Goal: Task Accomplishment & Management: Manage account settings

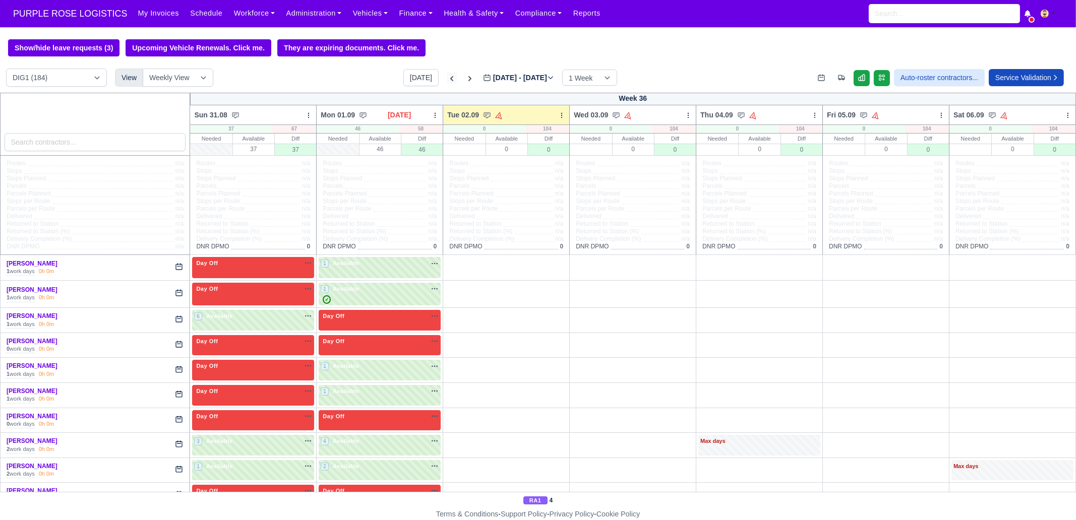
click at [447, 78] on icon at bounding box center [452, 79] width 10 height 10
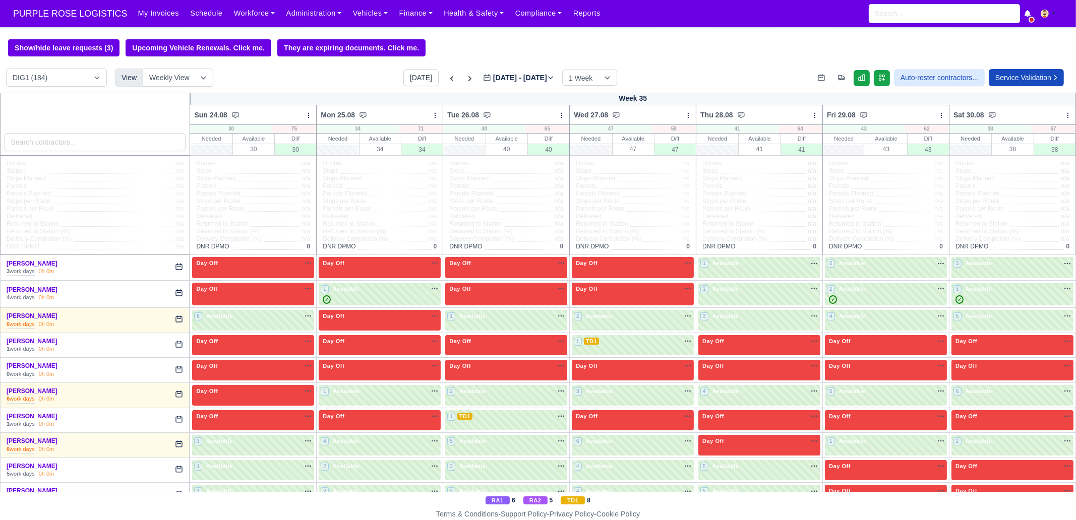
type input "[DATE]"
click at [39, 151] on input "search" at bounding box center [95, 142] width 181 height 18
type input "[PERSON_NAME]"
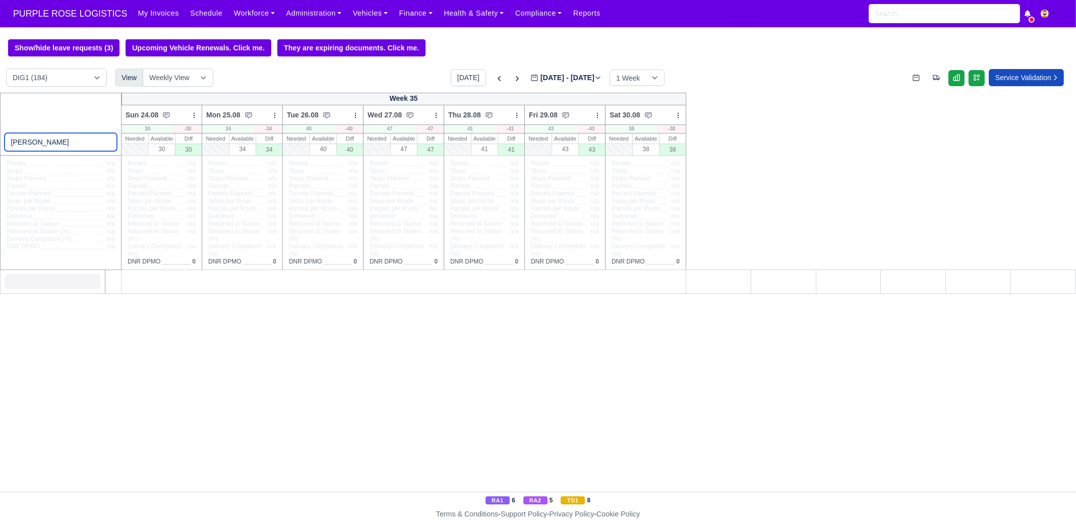
click at [108, 144] on input "[PERSON_NAME]" at bounding box center [61, 142] width 113 height 18
click at [377, 84] on div "DIG1 (184) DAK1 (1) GIMD (20) View Weekly View Wave times Daily Roster Today Au…" at bounding box center [538, 81] width 1076 height 24
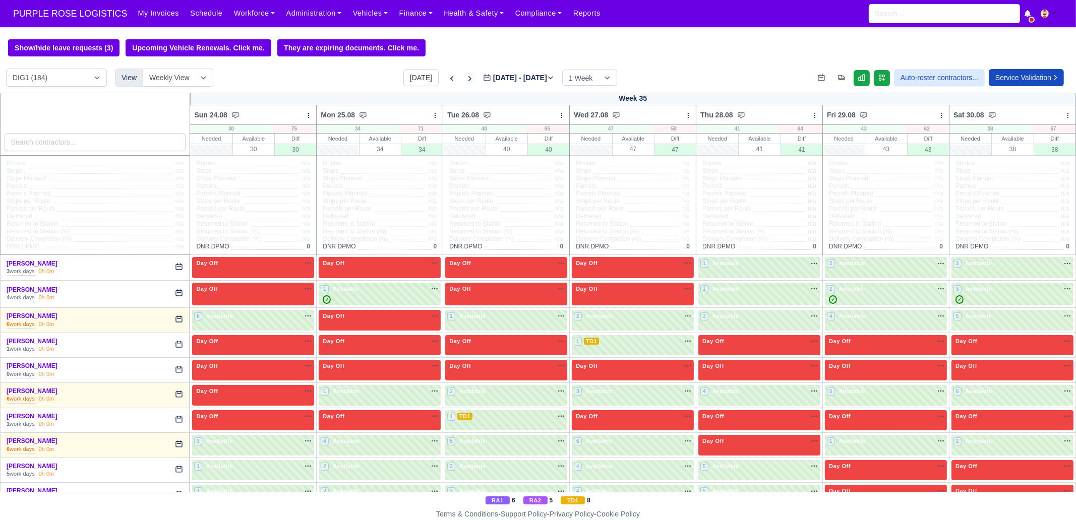
click at [465, 80] on icon at bounding box center [470, 79] width 10 height 10
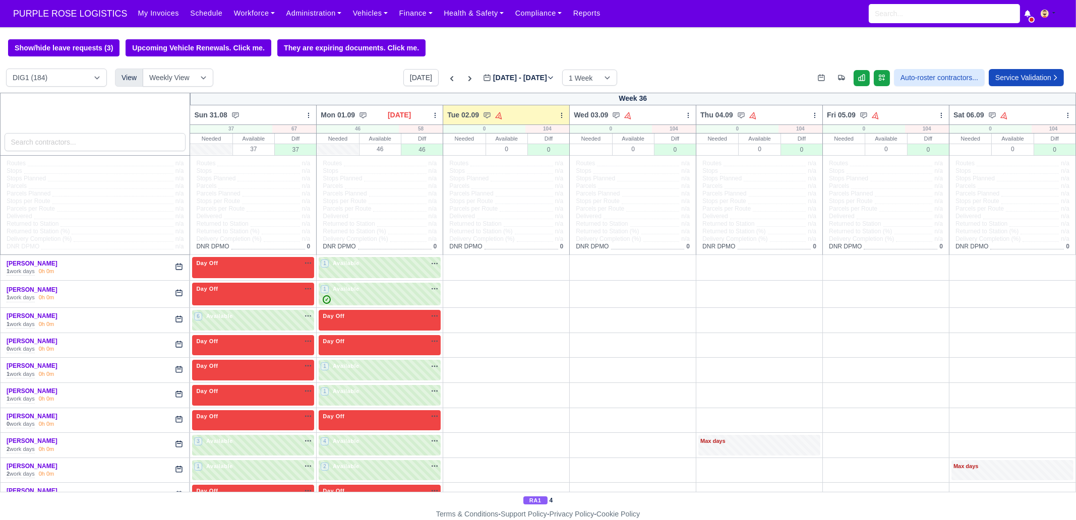
type input "[DATE]"
click at [101, 143] on input "search" at bounding box center [95, 142] width 181 height 18
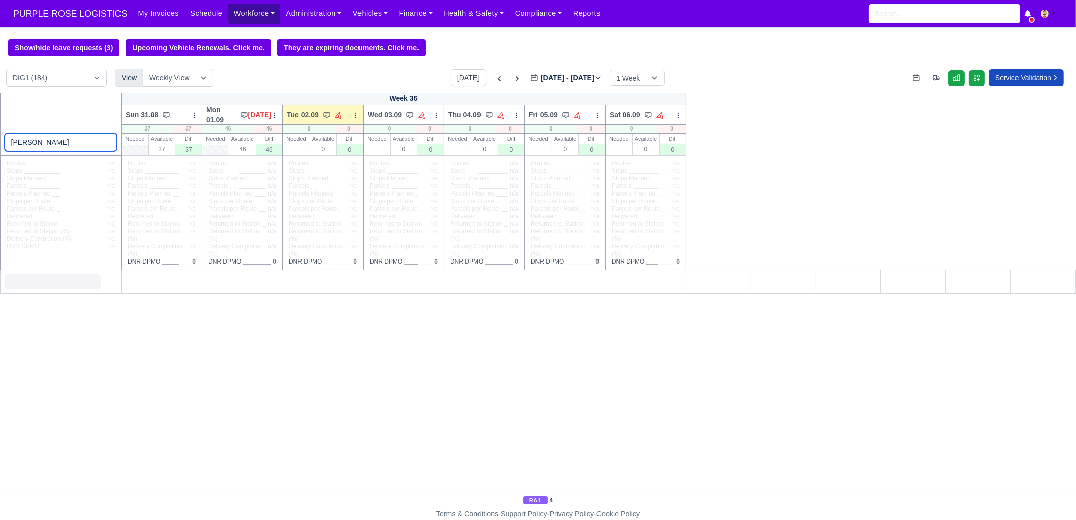
type input "[PERSON_NAME]"
click at [238, 14] on link "Workforce" at bounding box center [254, 14] width 52 height 20
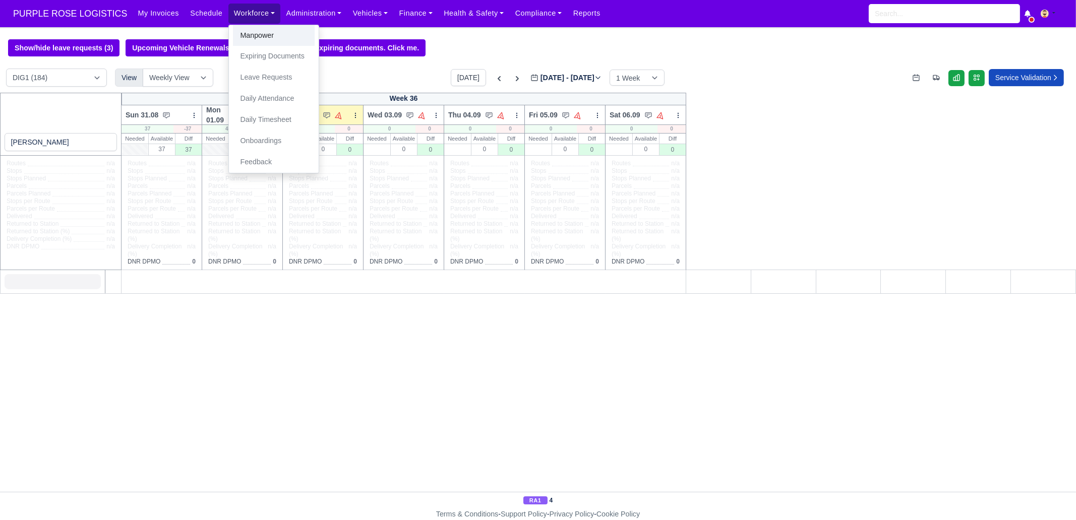
click at [243, 28] on link "Manpower" at bounding box center [274, 35] width 82 height 21
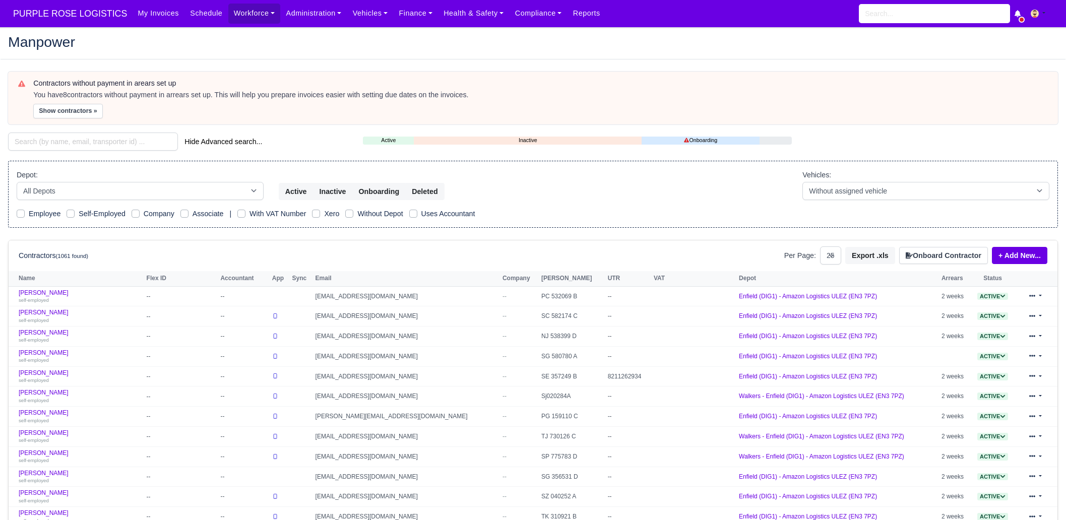
select select "25"
click at [102, 136] on input "search" at bounding box center [93, 142] width 170 height 18
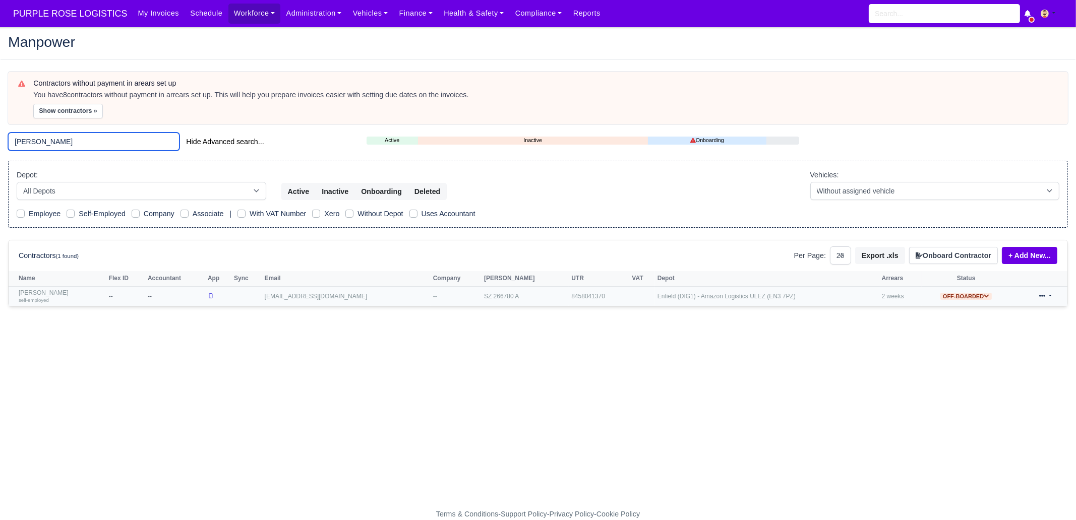
type input "[PERSON_NAME]"
click at [38, 293] on link "Raul Rinne self-employed" at bounding box center [61, 296] width 85 height 15
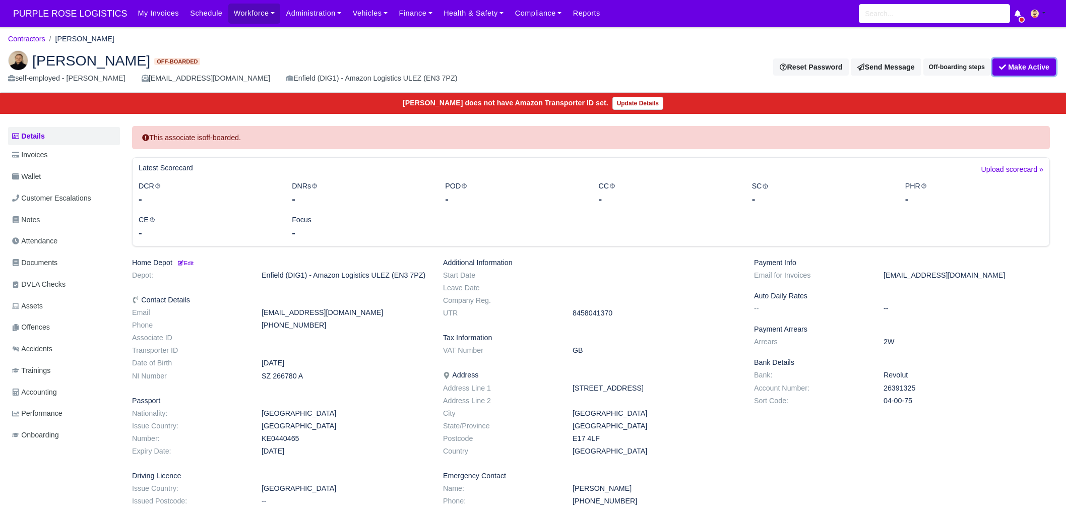
click at [1019, 68] on button "Make Active" at bounding box center [1025, 66] width 64 height 17
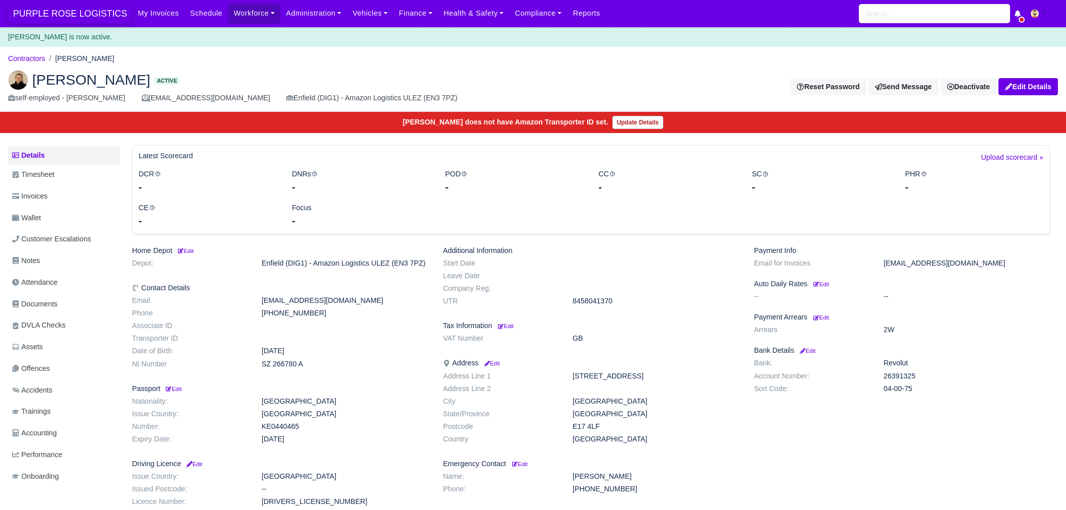
click at [71, 15] on span "PURPLE ROSE LOGISTICS" at bounding box center [70, 14] width 124 height 20
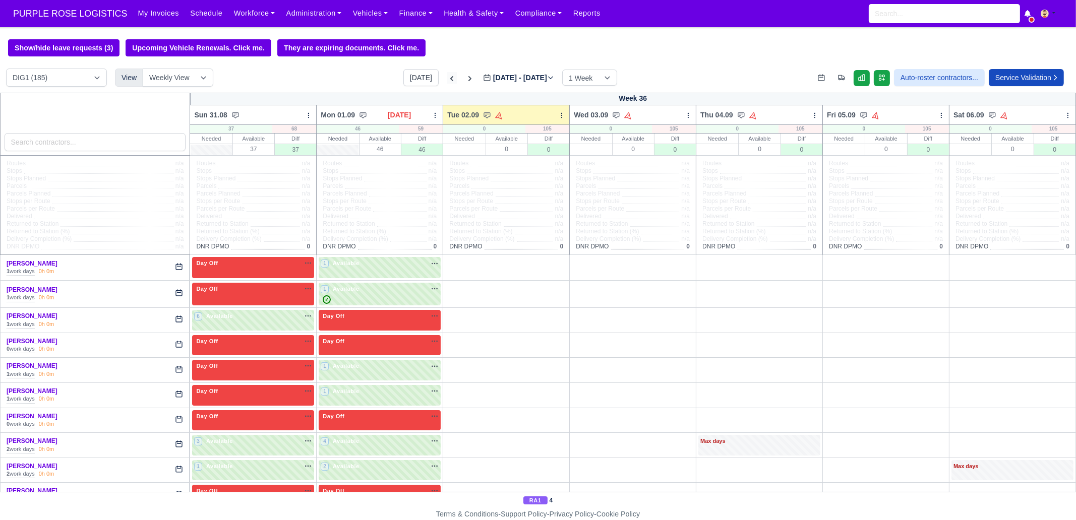
click at [450, 78] on icon at bounding box center [451, 78] width 3 height 5
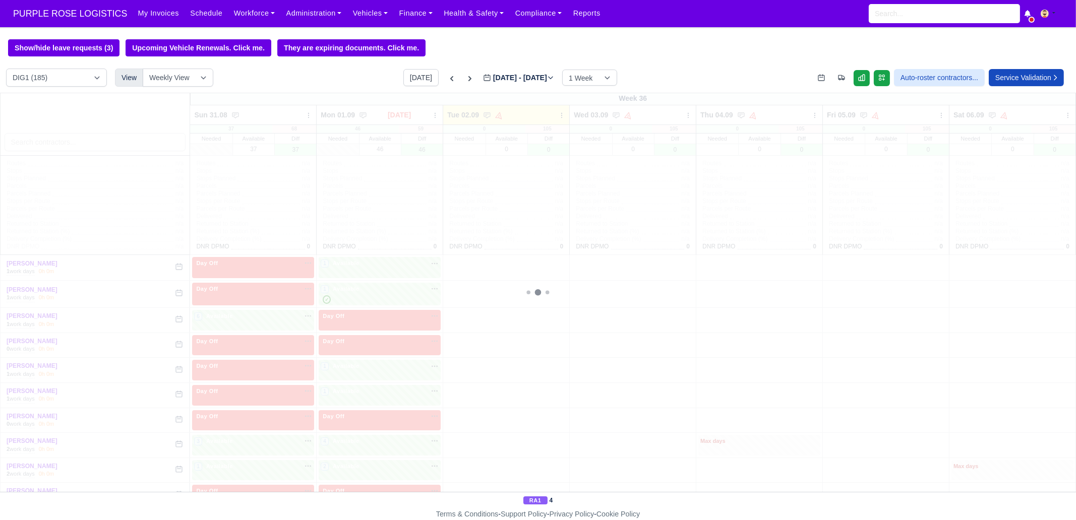
type input "[DATE]"
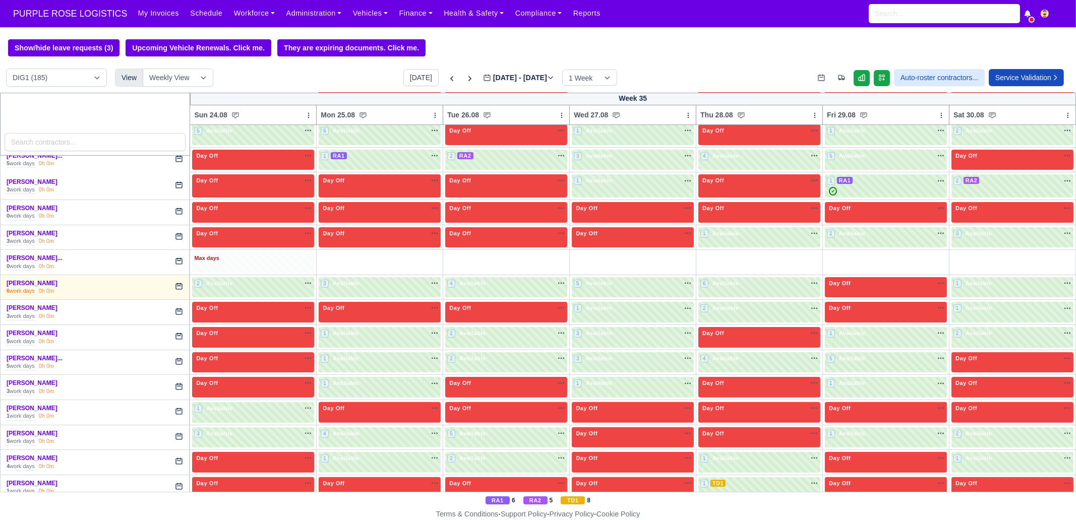
scroll to position [504, 0]
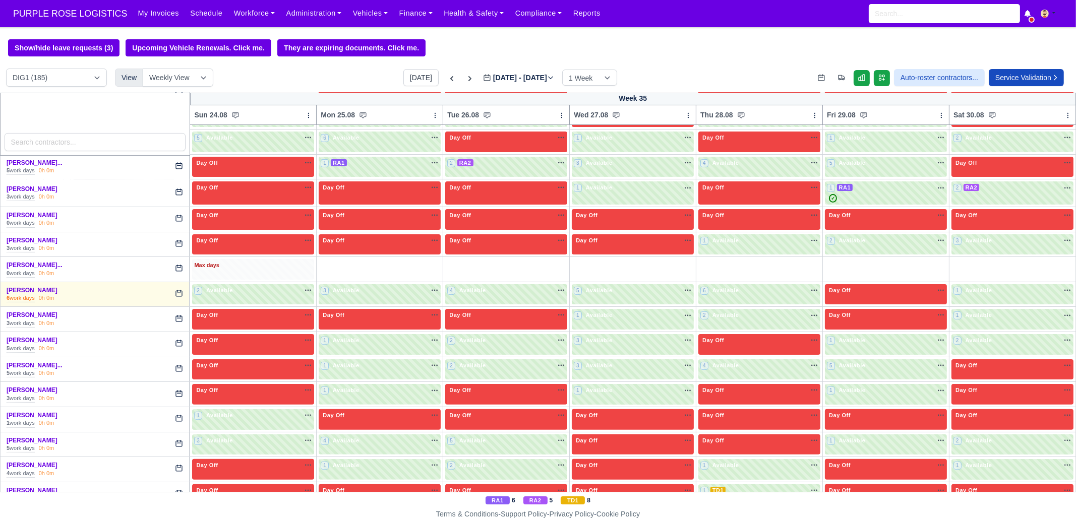
click at [262, 266] on div "Max days" at bounding box center [253, 265] width 118 height 9
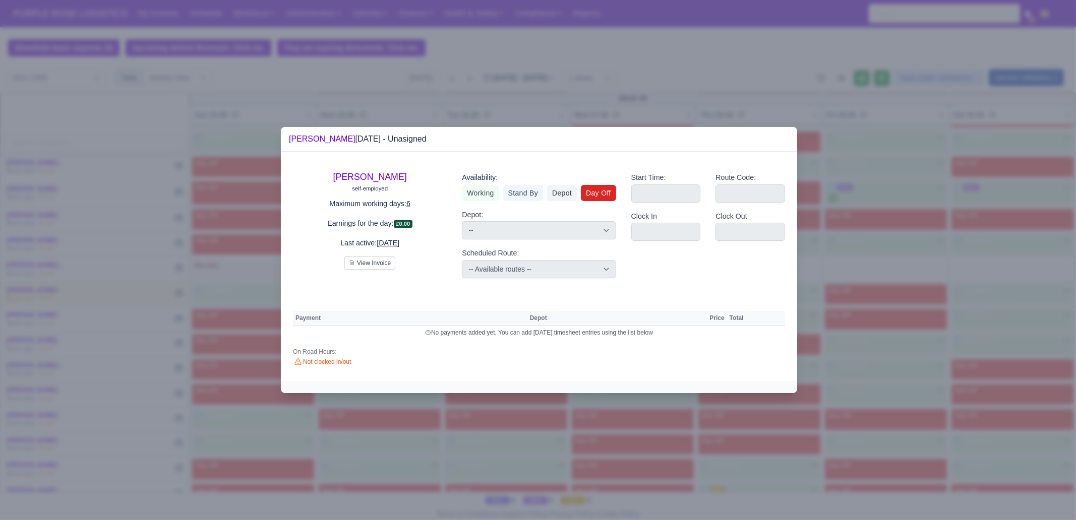
click at [601, 187] on link "Day Off" at bounding box center [598, 193] width 35 height 16
select select
select select "na"
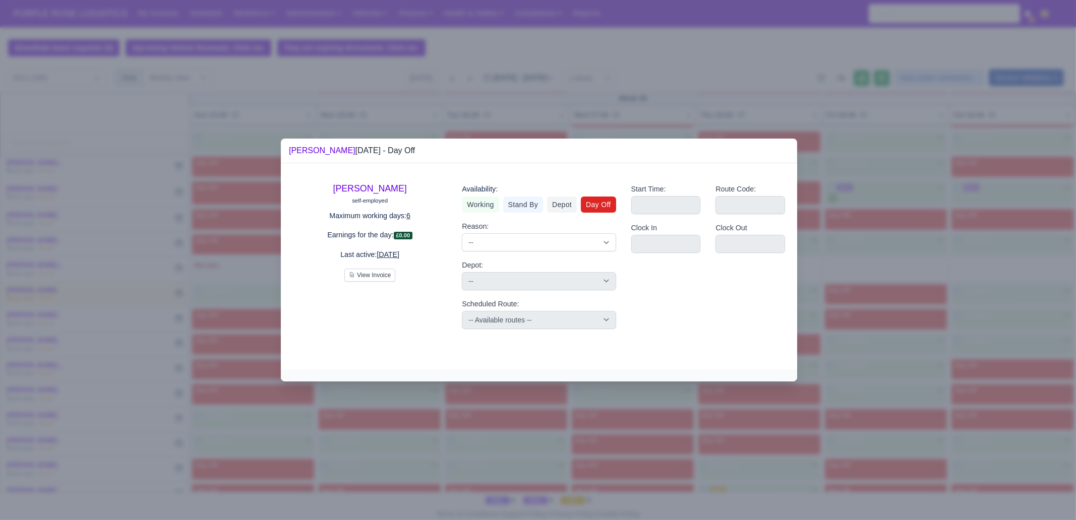
click at [467, 442] on div at bounding box center [538, 260] width 1076 height 520
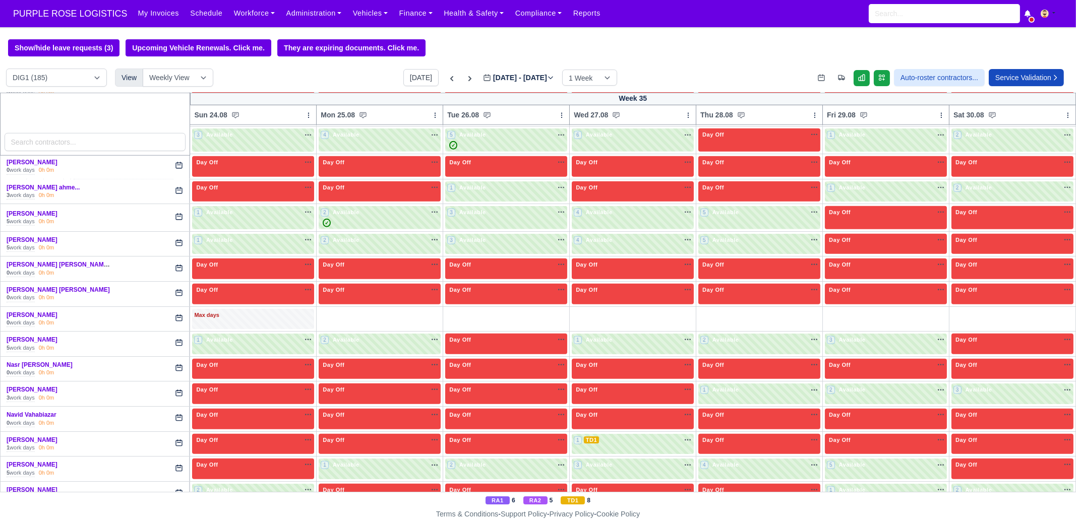
scroll to position [1764, 0]
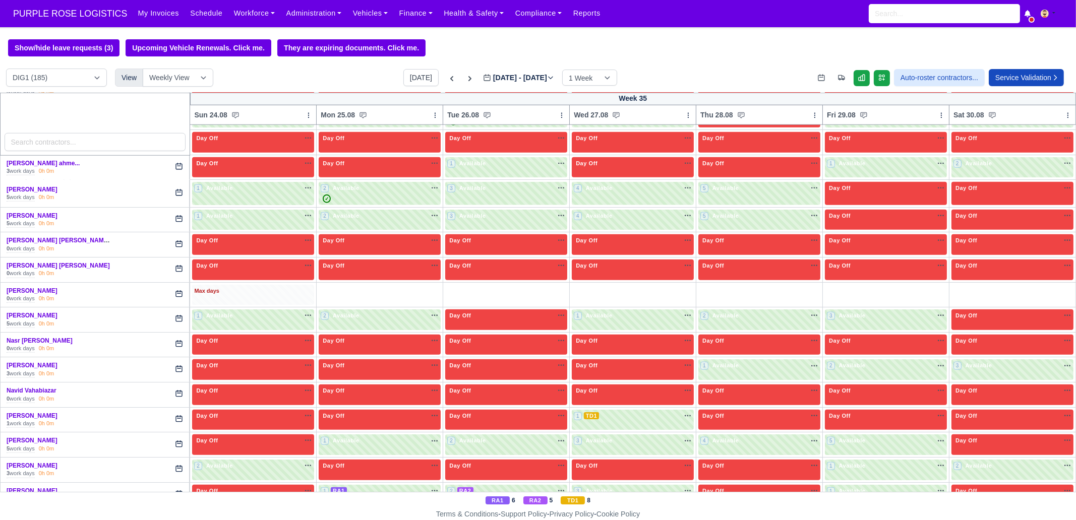
click at [262, 287] on div "Max days" at bounding box center [253, 291] width 118 height 9
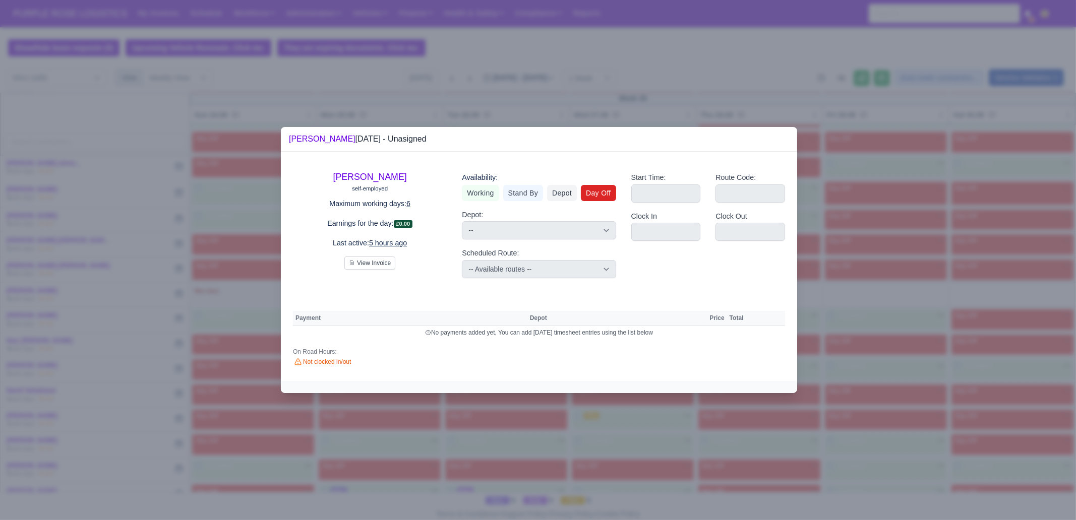
click at [590, 195] on link "Day Off" at bounding box center [598, 193] width 35 height 16
select select
select select "na"
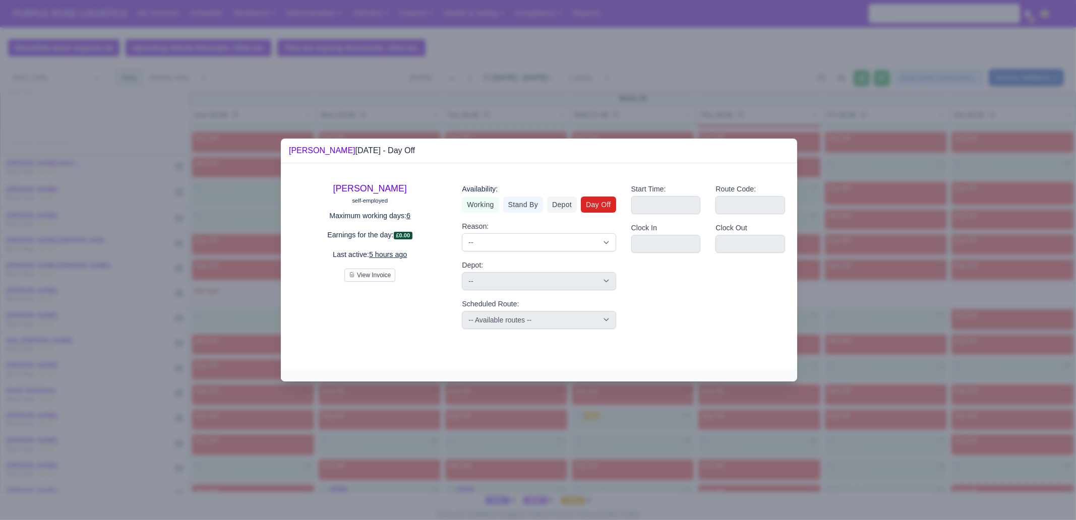
click at [413, 453] on div at bounding box center [538, 260] width 1076 height 520
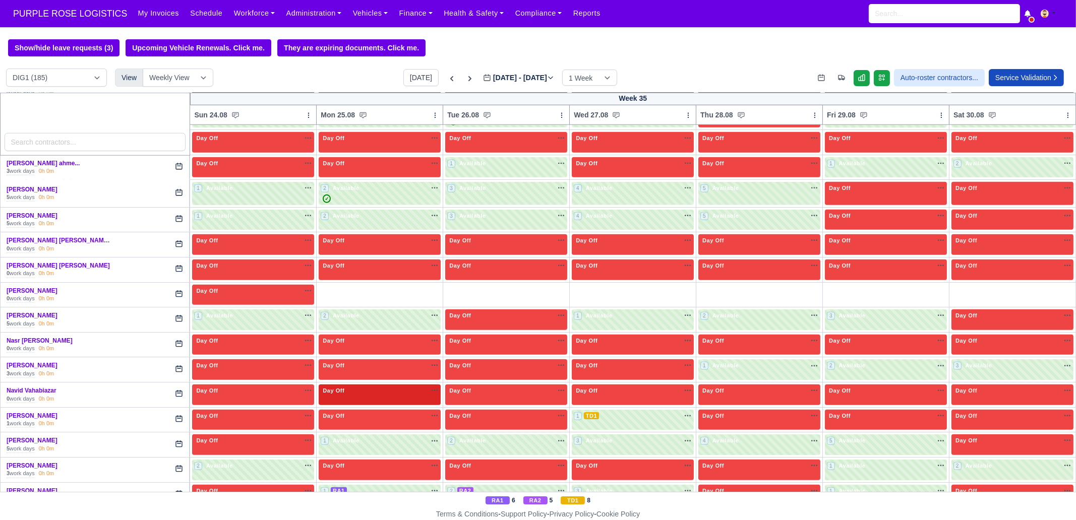
scroll to position [2416, 0]
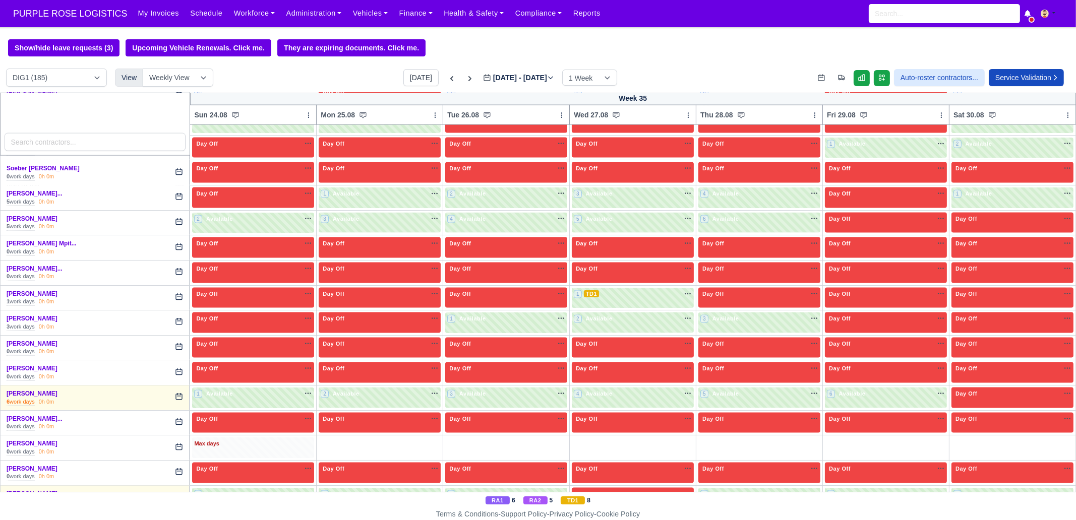
click at [257, 440] on div "Max days" at bounding box center [253, 444] width 118 height 9
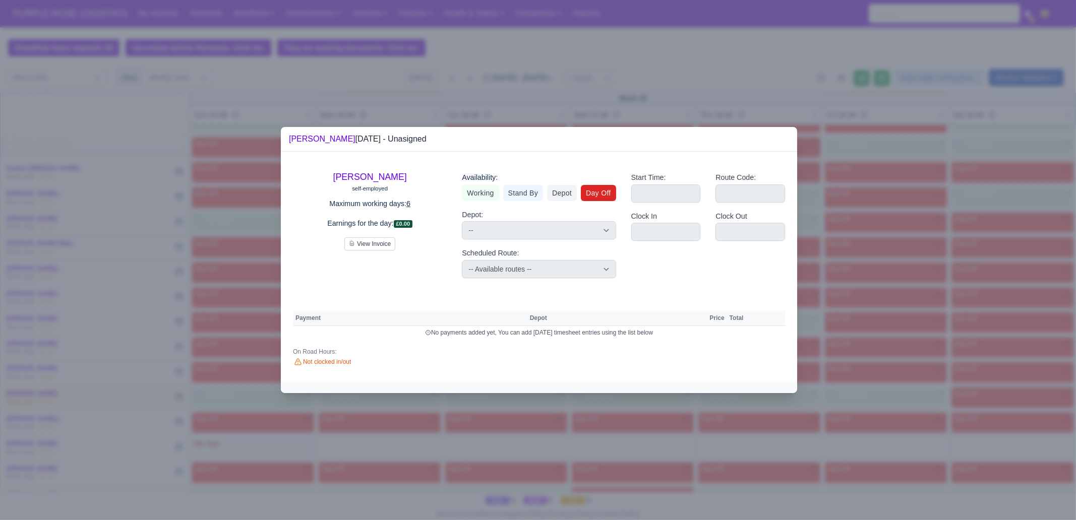
click at [597, 197] on link "Day Off" at bounding box center [598, 193] width 35 height 16
select select
select select "na"
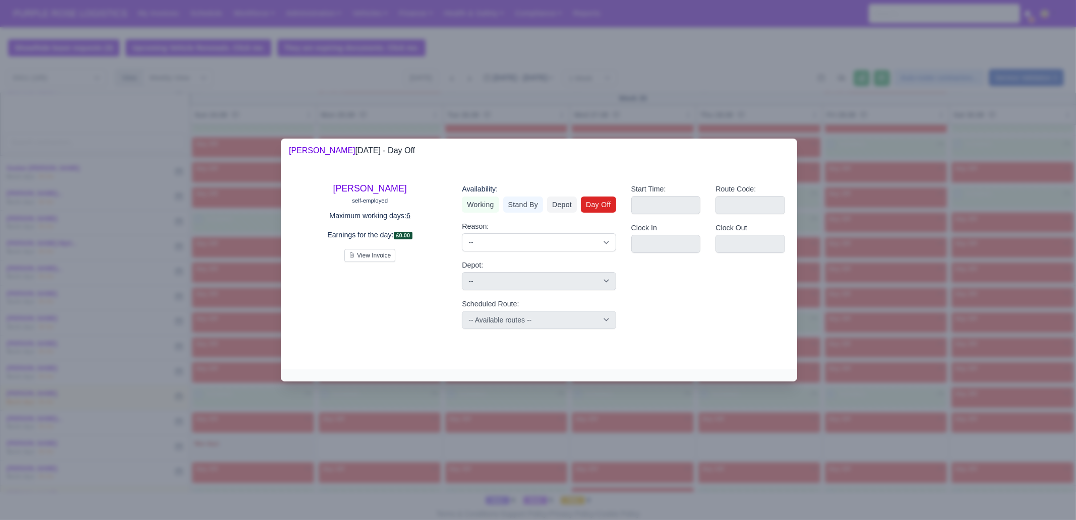
click at [930, 335] on div at bounding box center [538, 260] width 1076 height 520
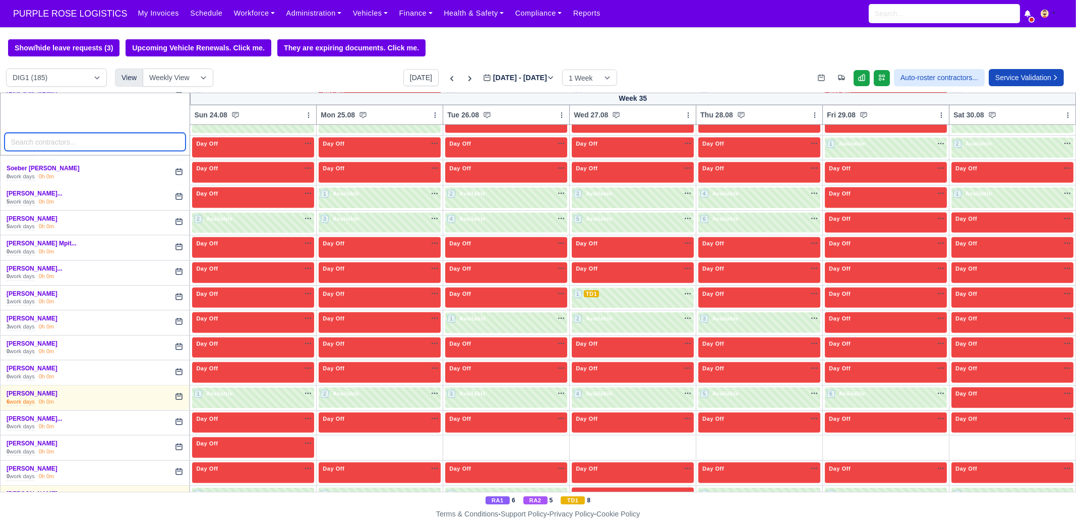
click at [111, 148] on input "search" at bounding box center [95, 142] width 181 height 18
type input "[PERSON_NAME]"
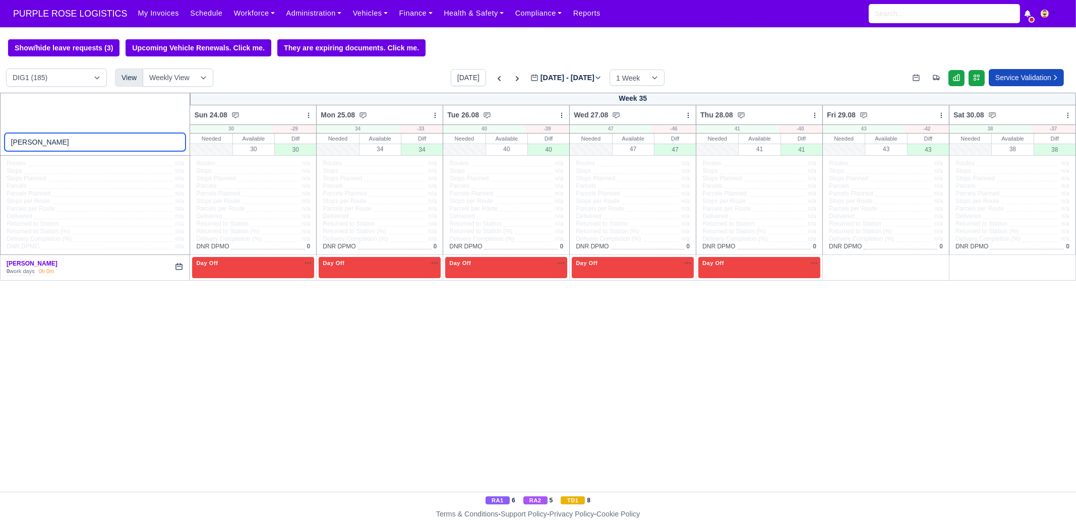
click at [174, 144] on input "[PERSON_NAME]" at bounding box center [95, 142] width 181 height 18
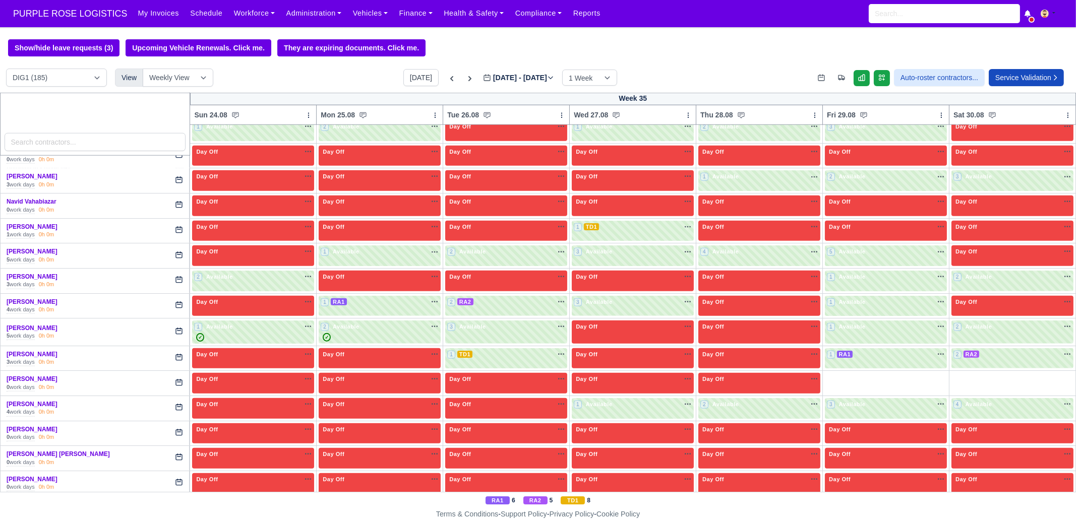
scroll to position [2416, 0]
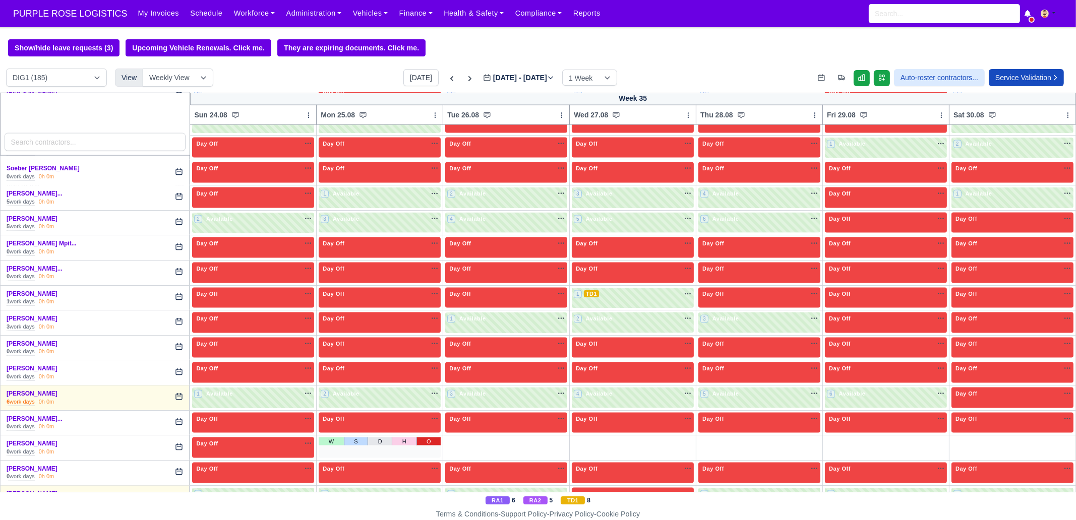
click at [431, 438] on link "O" at bounding box center [428, 442] width 25 height 8
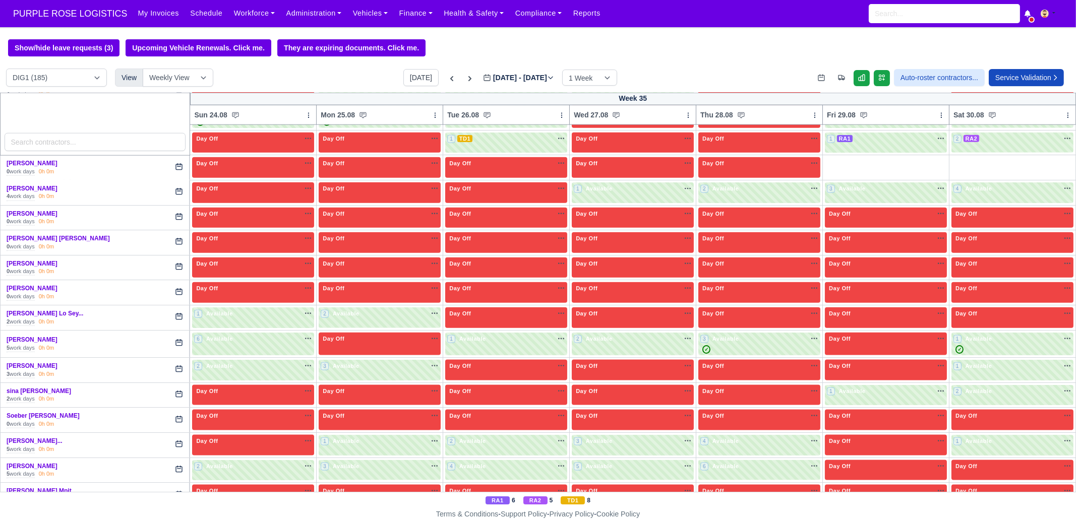
scroll to position [2101, 0]
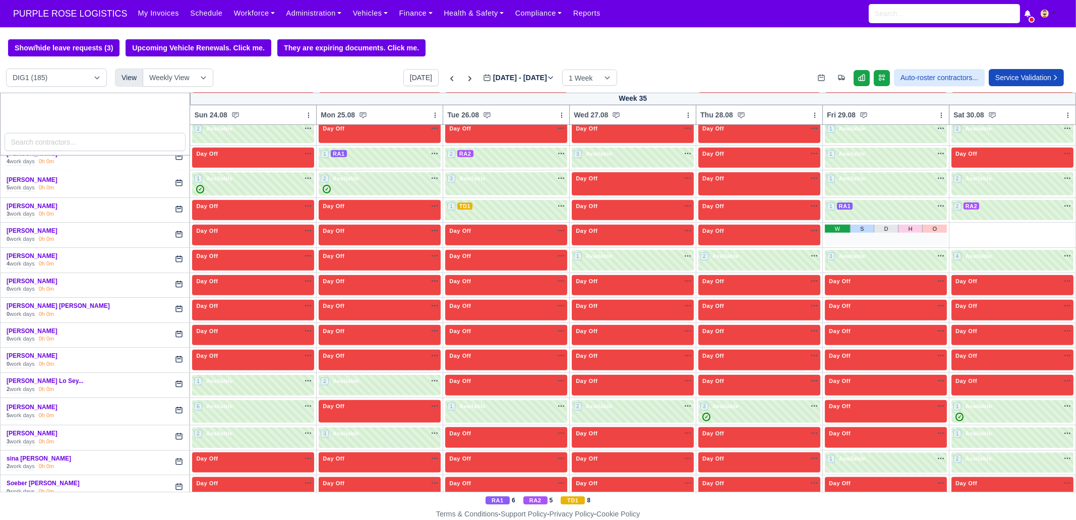
click at [832, 225] on link "W" at bounding box center [837, 229] width 25 height 8
click at [951, 225] on link "W" at bounding box center [963, 229] width 25 height 8
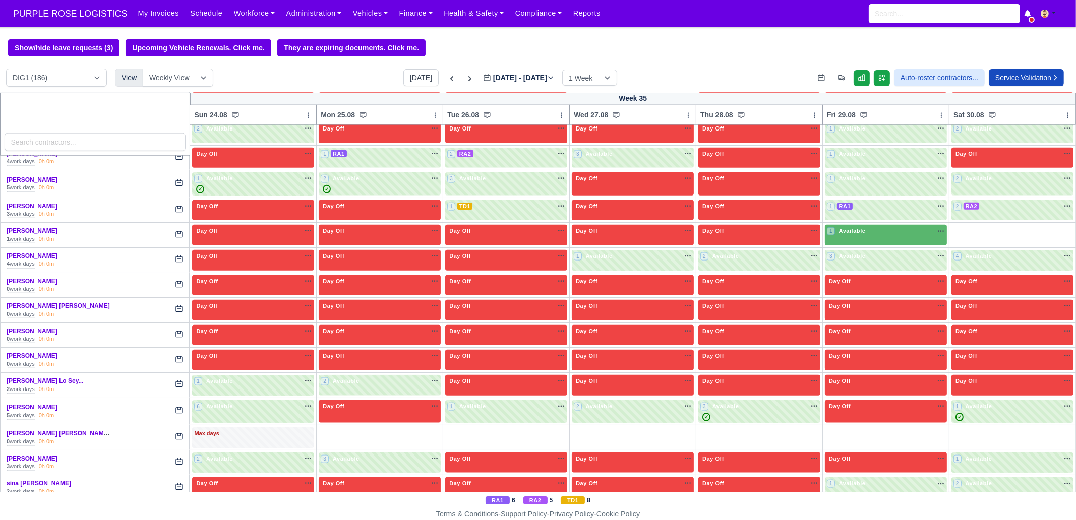
select select "1"
click at [257, 428] on div "Max days" at bounding box center [253, 438] width 122 height 21
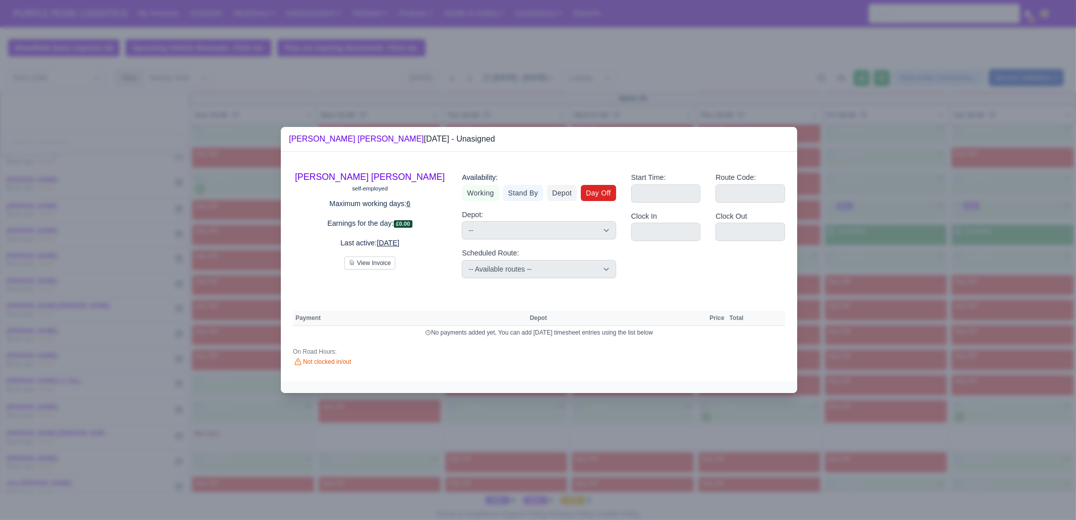
click at [609, 198] on link "Day Off" at bounding box center [598, 193] width 35 height 16
select select
select select "na"
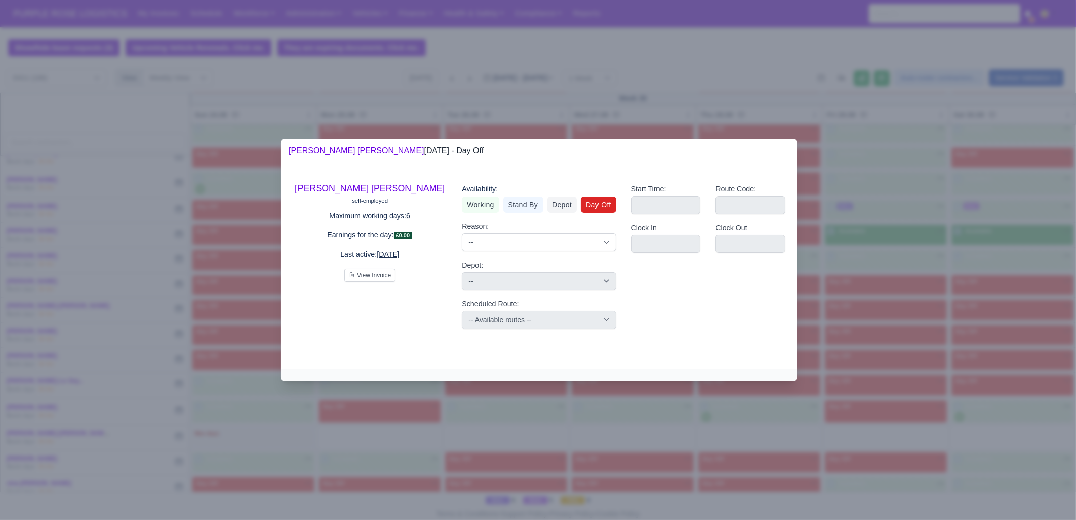
click at [983, 296] on div at bounding box center [538, 260] width 1076 height 520
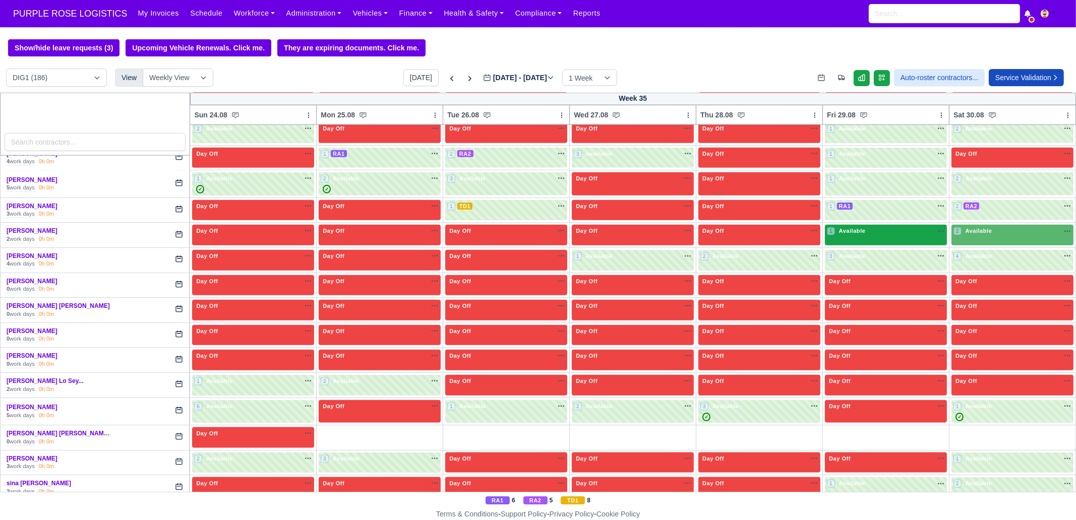
click at [863, 227] on div "1 Available na" at bounding box center [886, 231] width 118 height 9
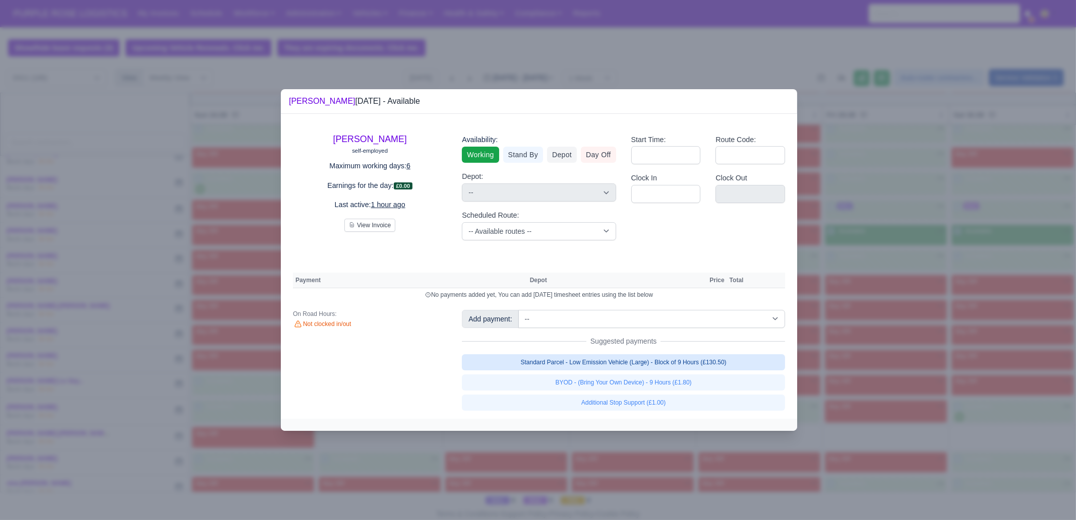
click at [683, 359] on link "Standard Parcel - Low Emission Vehicle (Large) - Block of 9 Hours (£130.50)" at bounding box center [623, 362] width 323 height 16
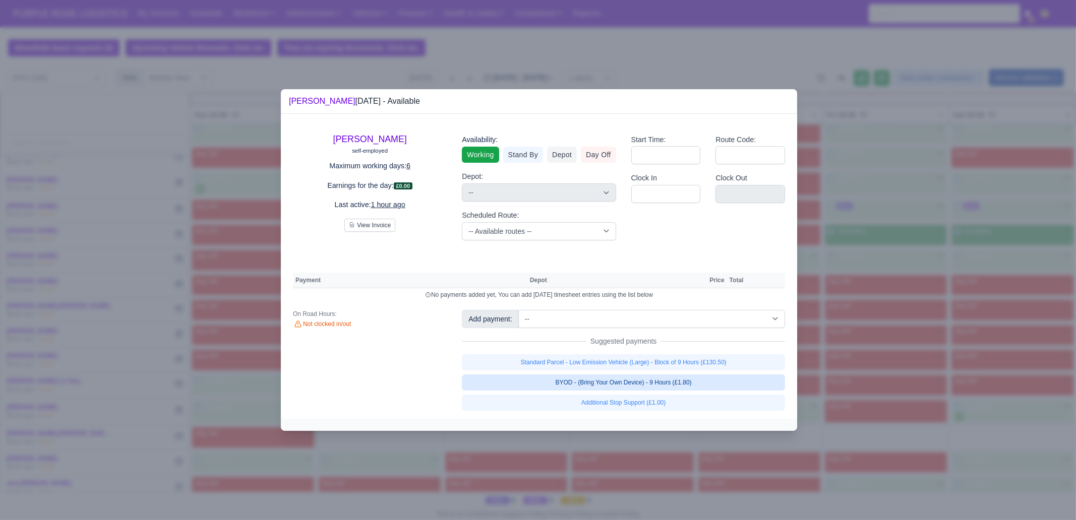
select select "1"
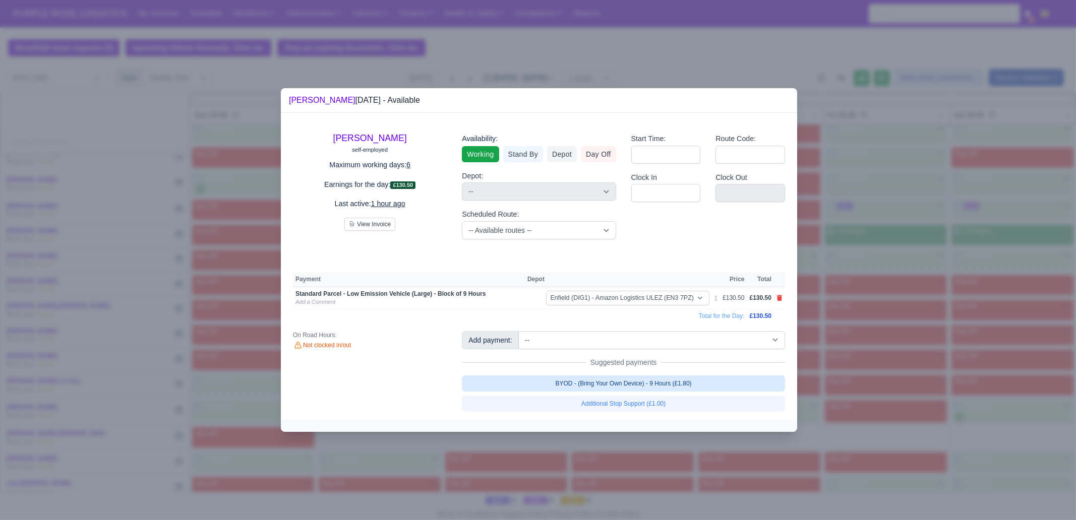
click at [688, 381] on link "BYOD - (Bring Your Own Device) - 9 Hours (£1.80)" at bounding box center [623, 384] width 323 height 16
select select "1"
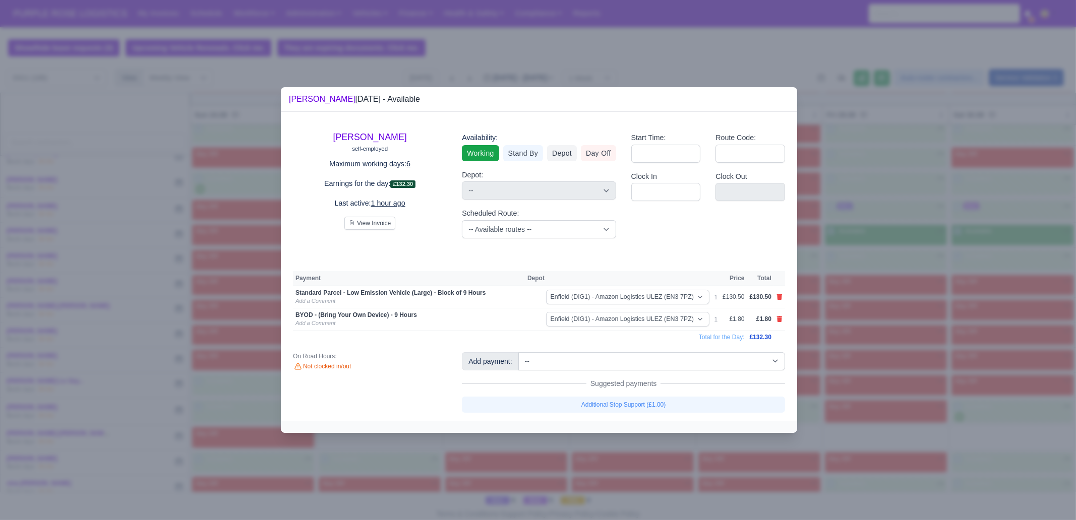
click at [915, 368] on div at bounding box center [538, 260] width 1076 height 520
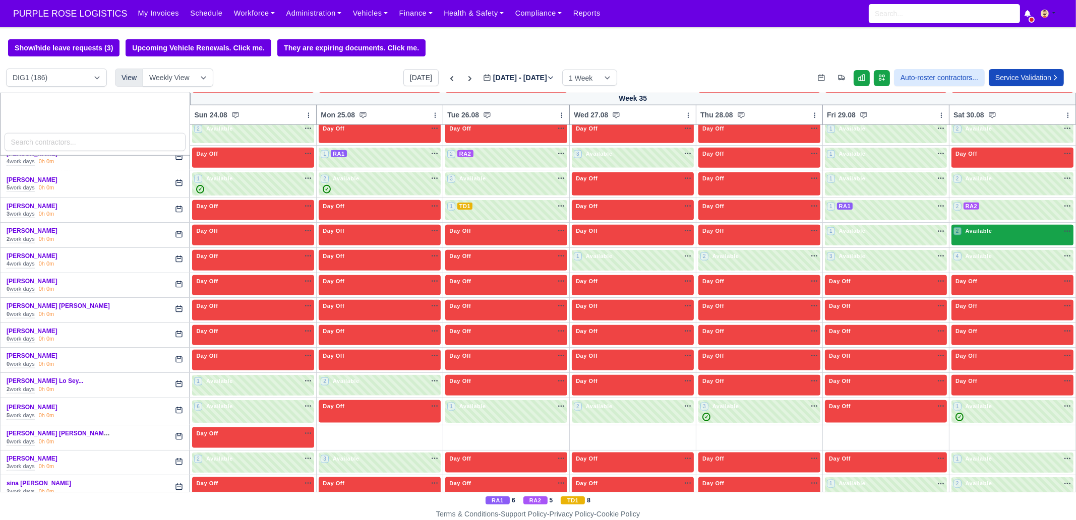
click at [987, 227] on div "2 Available na" at bounding box center [1012, 231] width 118 height 9
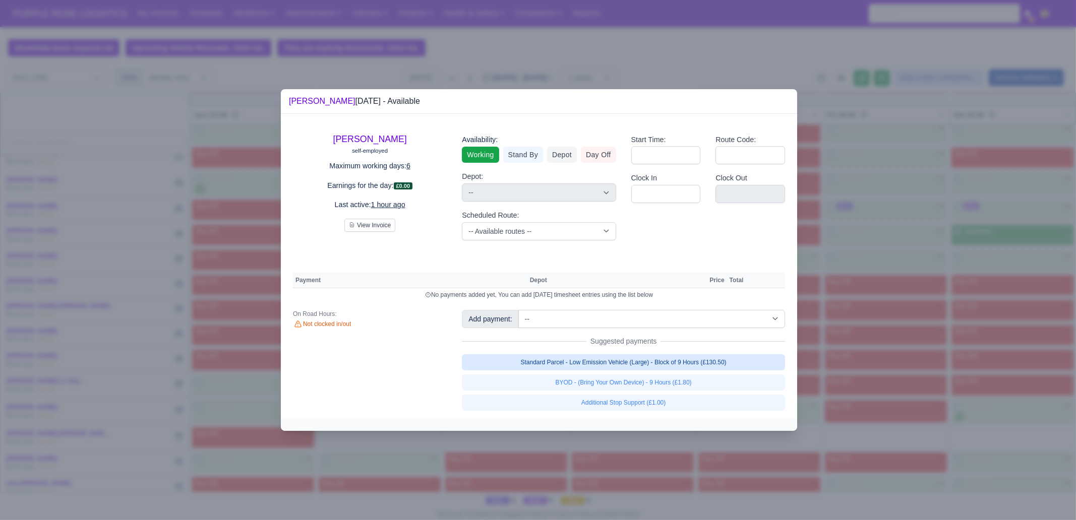
click at [707, 358] on link "Standard Parcel - Low Emission Vehicle (Large) - Block of 9 Hours (£130.50)" at bounding box center [623, 362] width 323 height 16
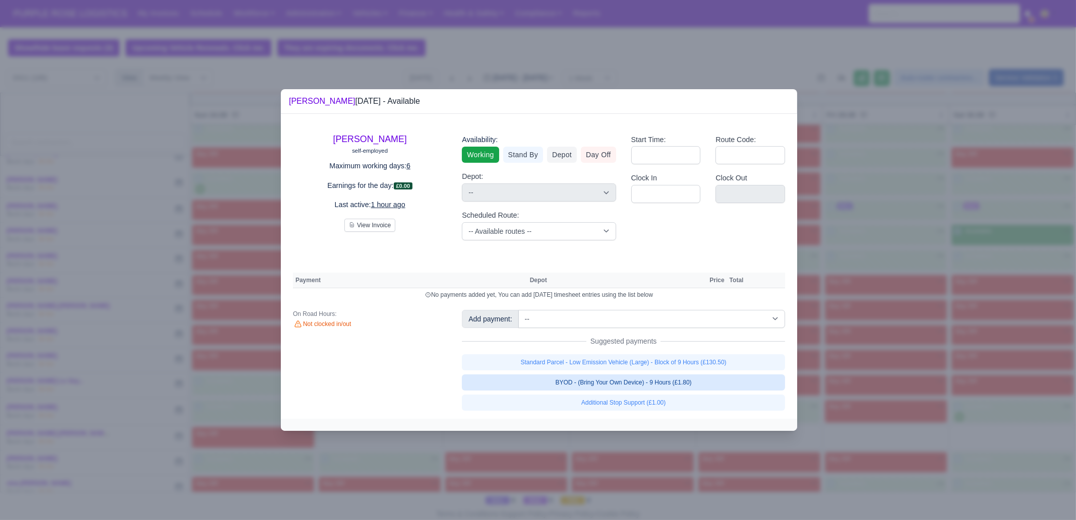
select select "1"
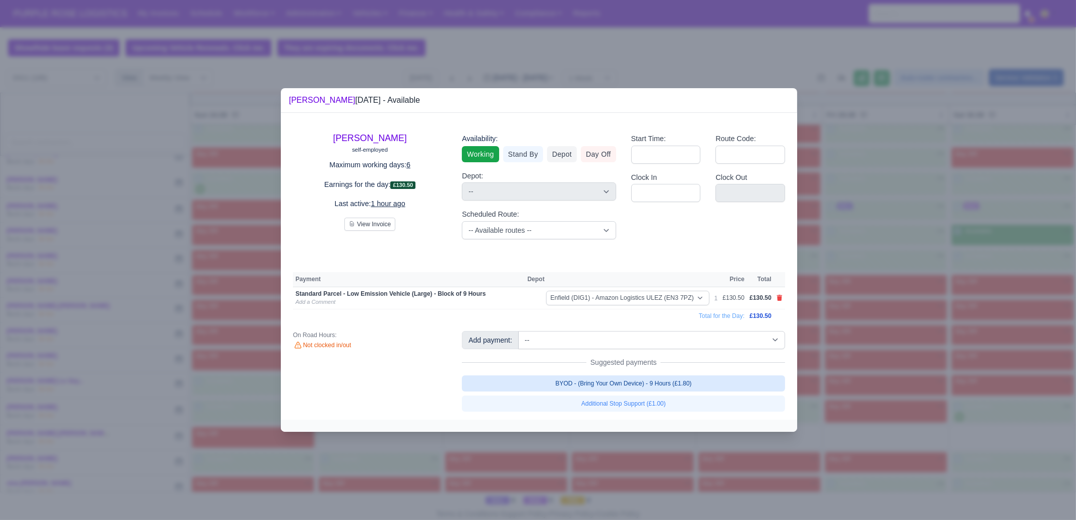
click at [689, 388] on link "BYOD - (Bring Your Own Device) - 9 Hours (£1.80)" at bounding box center [623, 384] width 323 height 16
select select "1"
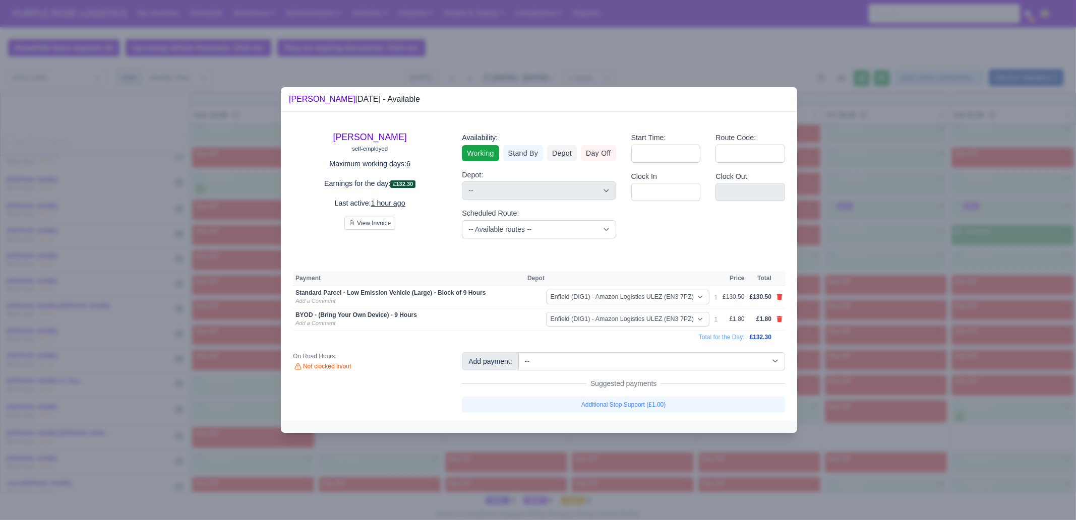
click at [914, 318] on div at bounding box center [538, 260] width 1076 height 520
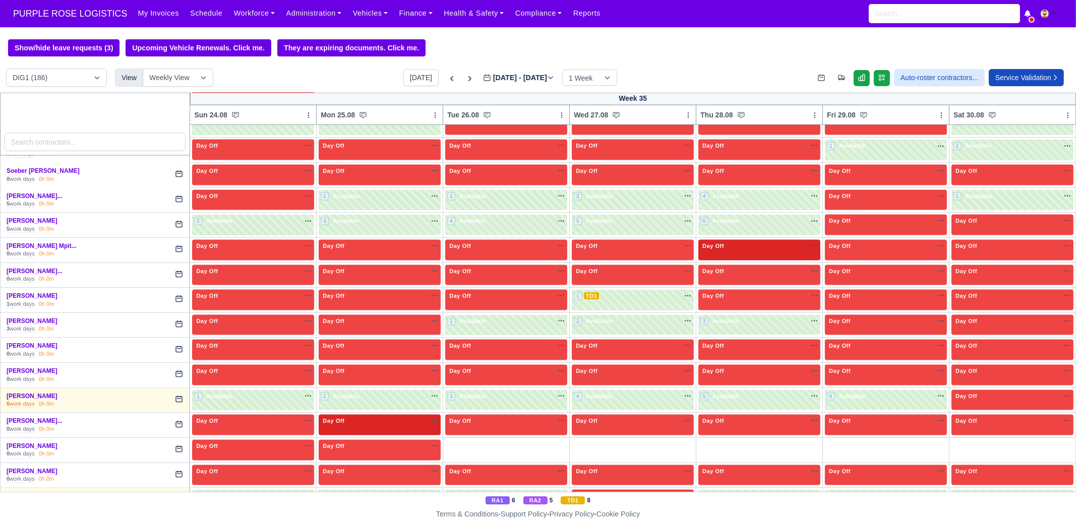
scroll to position [2441, 0]
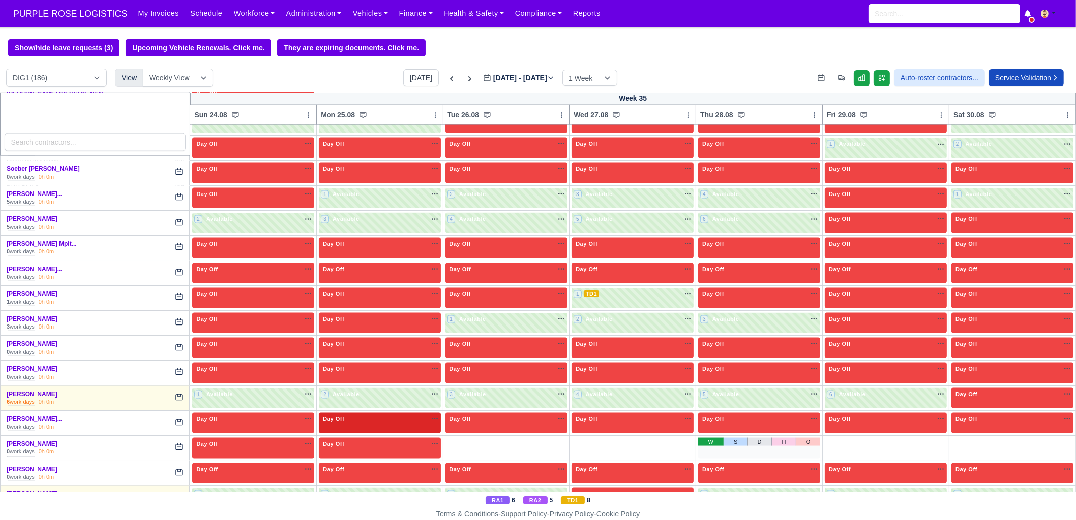
click at [701, 438] on link "W" at bounding box center [710, 442] width 25 height 8
click at [45, 415] on link "[PERSON_NAME]..." at bounding box center [35, 418] width 56 height 7
